Goal: Check status: Check status

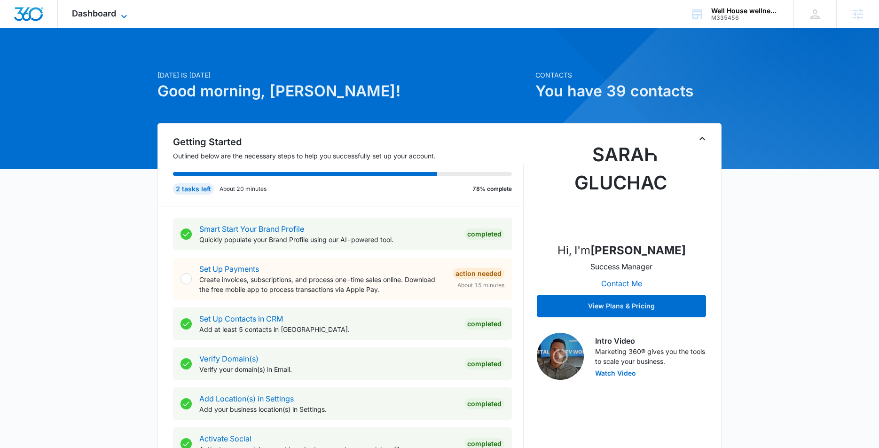
click at [95, 17] on span "Dashboard" at bounding box center [94, 13] width 44 height 10
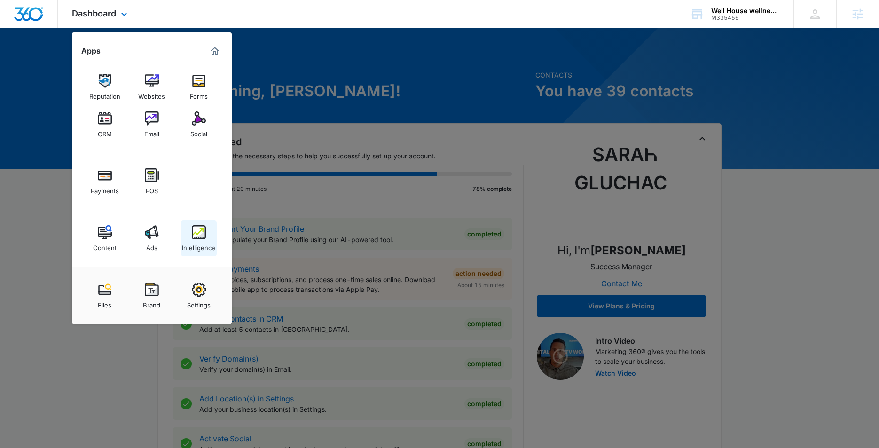
click at [189, 231] on link "Intelligence" at bounding box center [199, 239] width 36 height 36
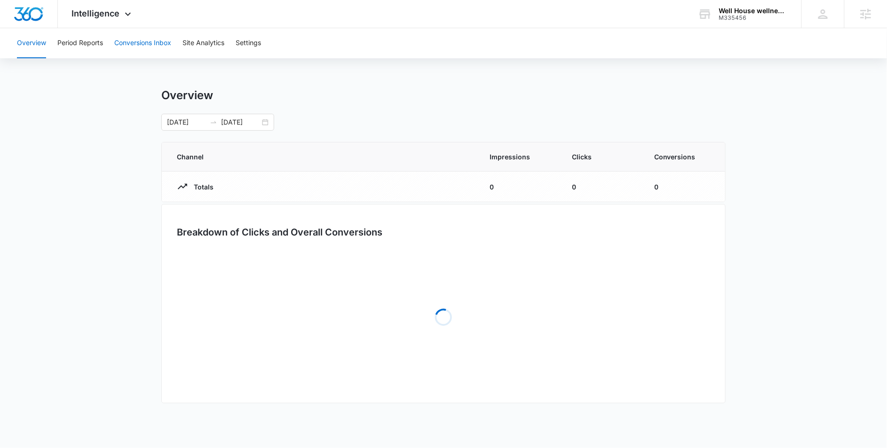
click at [134, 48] on button "Conversions Inbox" at bounding box center [142, 43] width 57 height 30
